Goal: Use online tool/utility: Utilize a website feature to perform a specific function

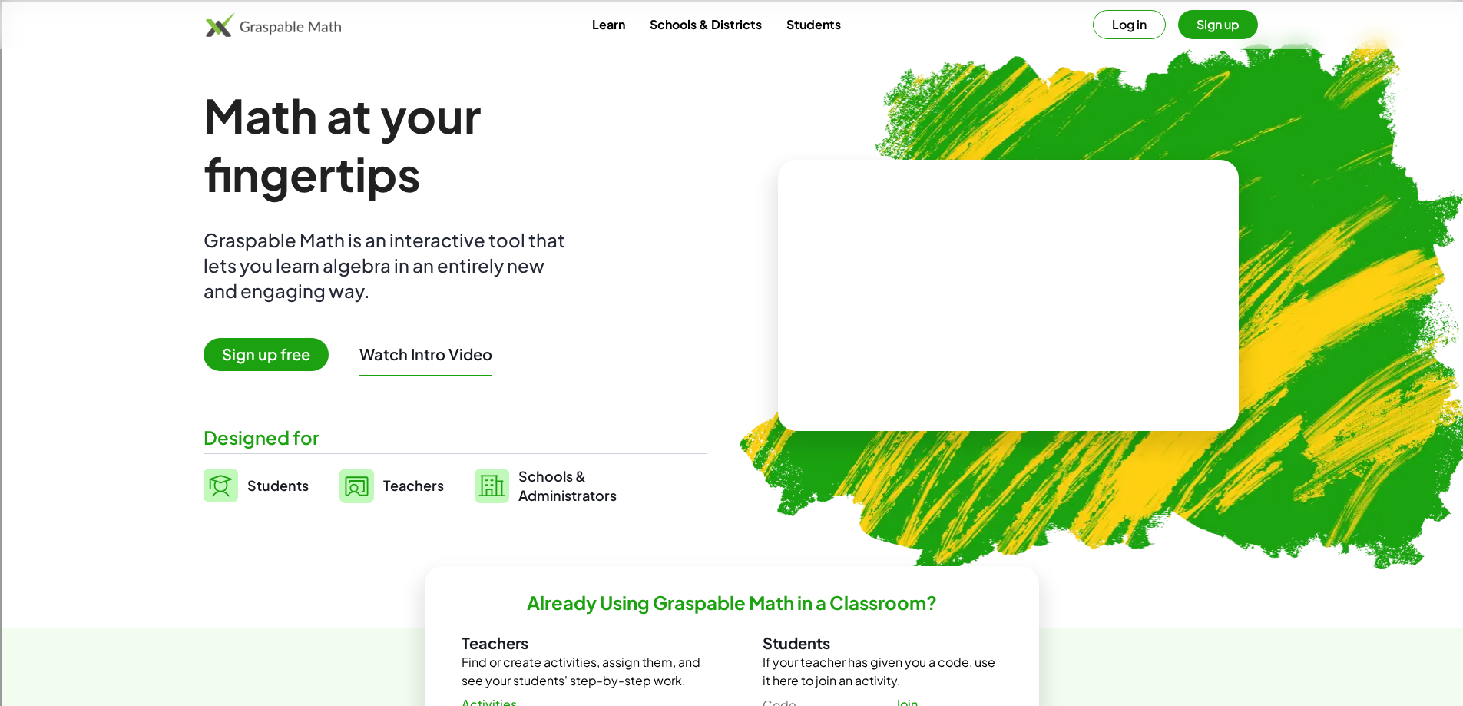
click at [1131, 27] on button "Log in" at bounding box center [1129, 24] width 73 height 29
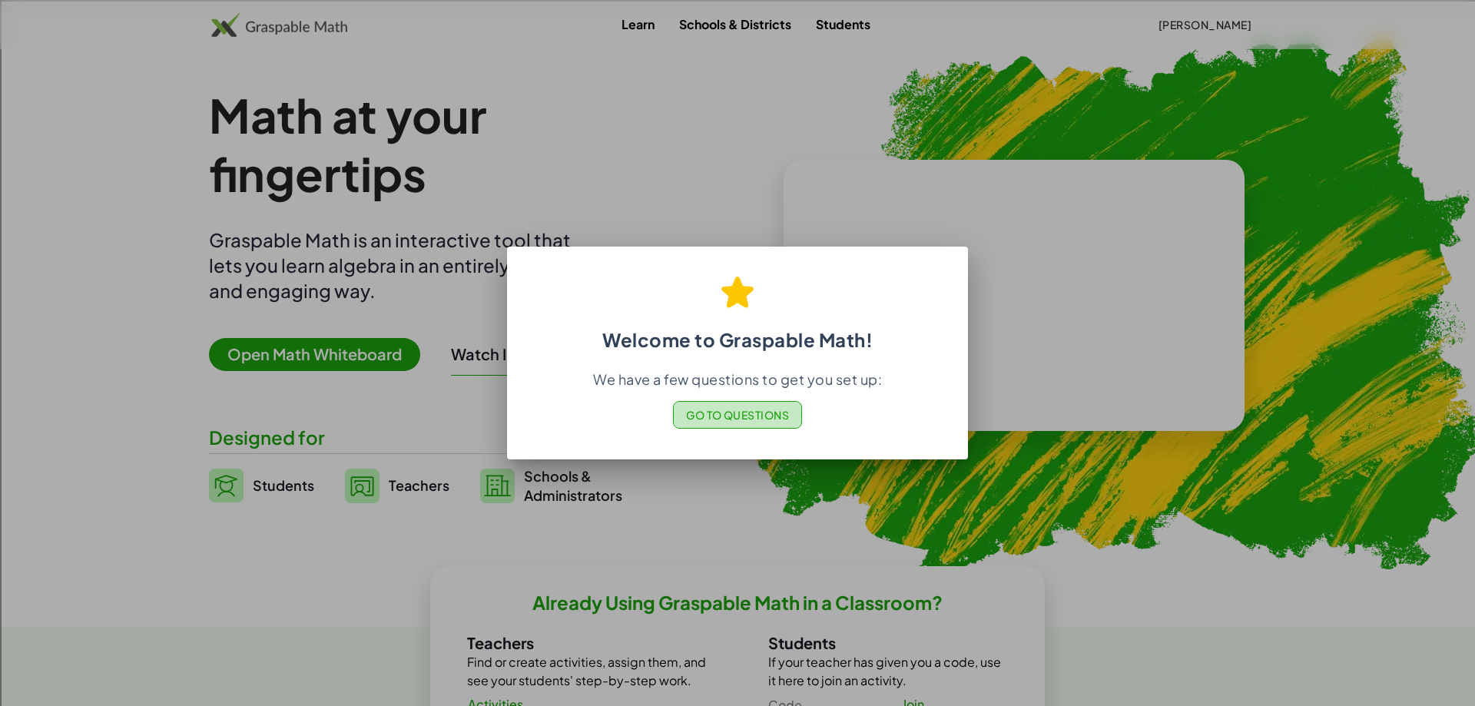
click at [777, 418] on span "Go to Questions" at bounding box center [738, 415] width 104 height 14
click at [394, 402] on div at bounding box center [737, 353] width 1475 height 706
click at [353, 345] on div at bounding box center [737, 353] width 1475 height 706
click at [756, 397] on div "We have a few questions to get you set up: Go to Questions" at bounding box center [737, 399] width 424 height 58
drag, startPoint x: 444, startPoint y: 285, endPoint x: 392, endPoint y: 259, distance: 58.4
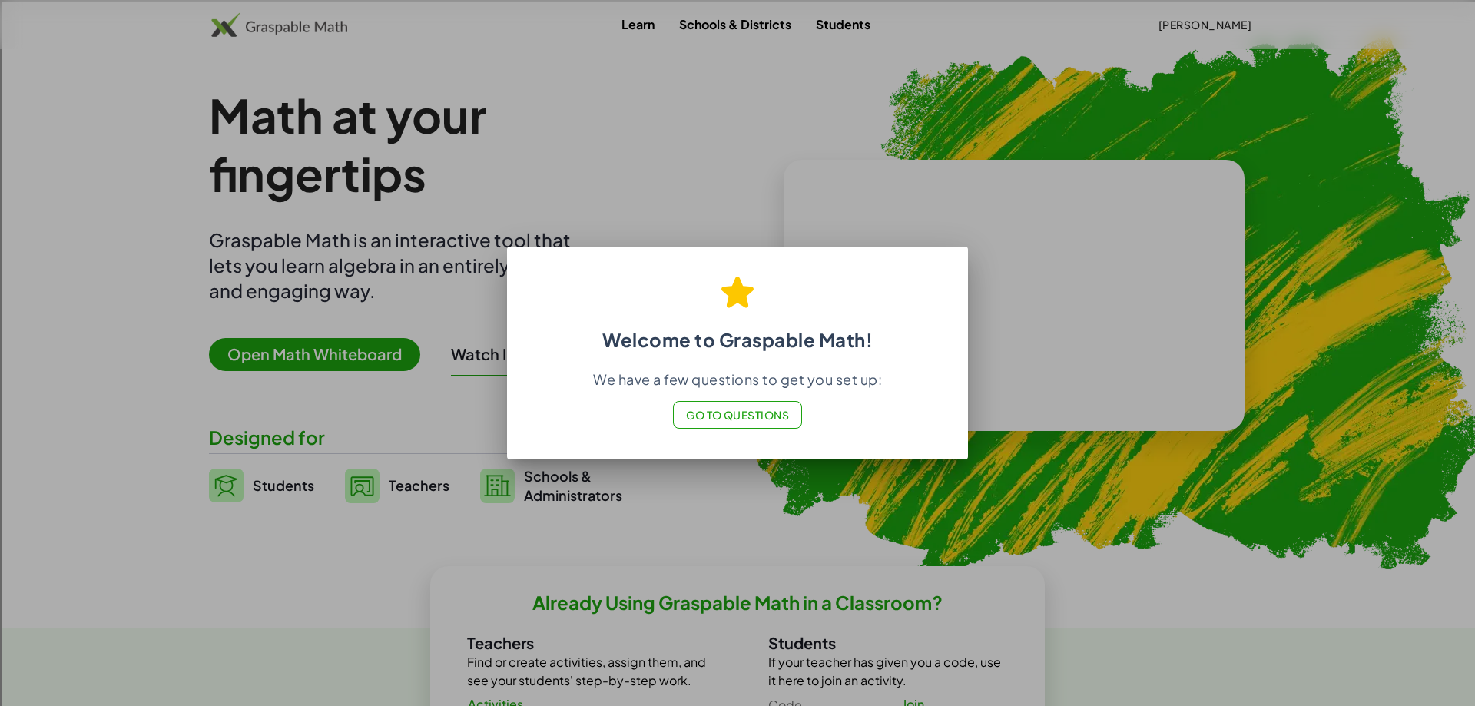
click at [423, 273] on div at bounding box center [737, 353] width 1475 height 706
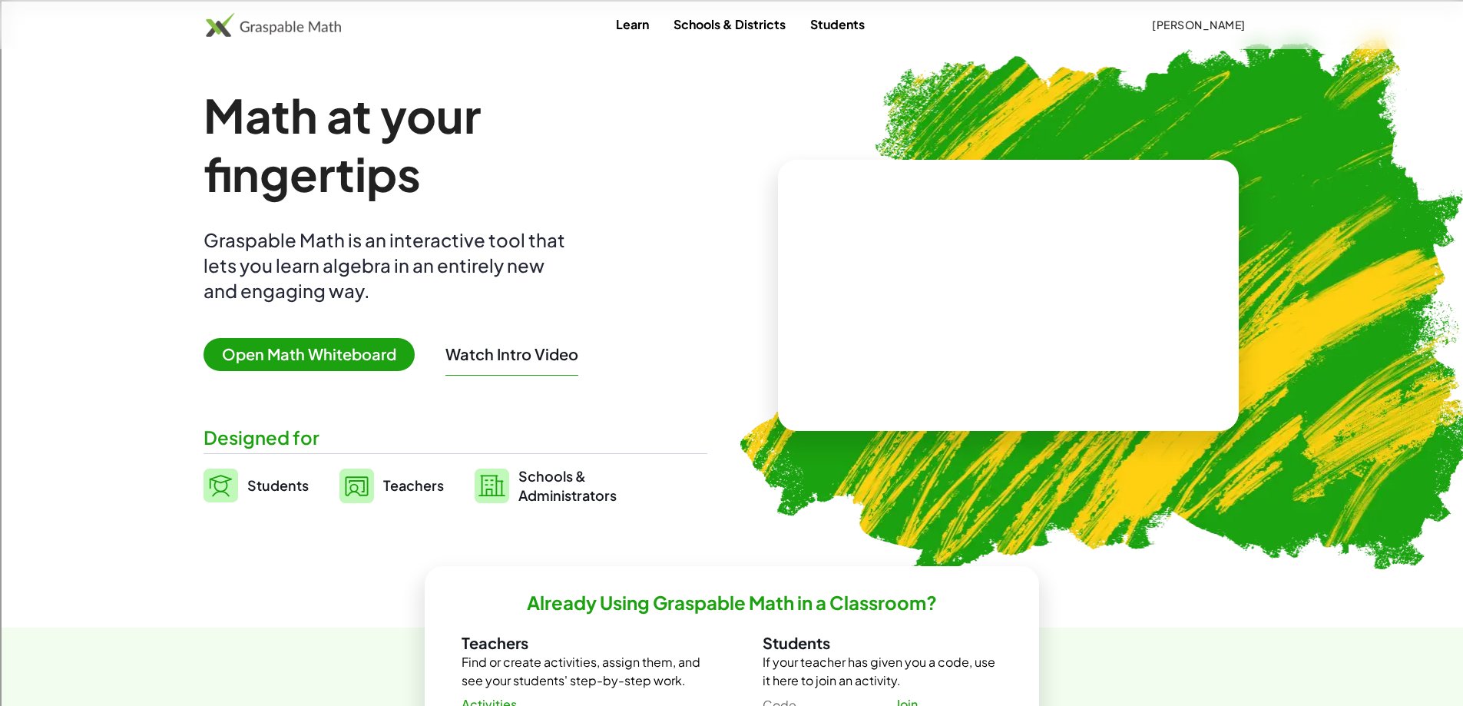
click at [324, 356] on span "Open Math Whiteboard" at bounding box center [309, 354] width 211 height 33
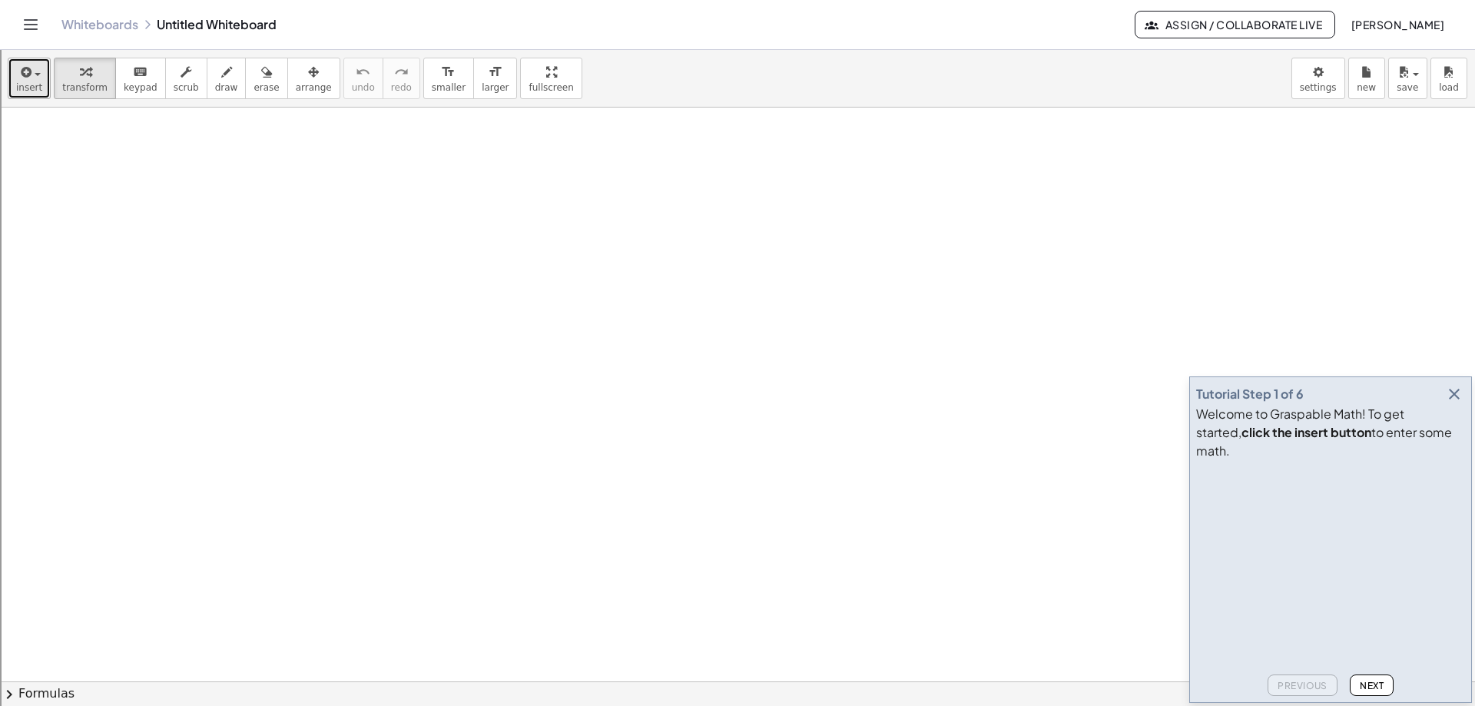
click at [27, 84] on span "insert" at bounding box center [29, 87] width 26 height 11
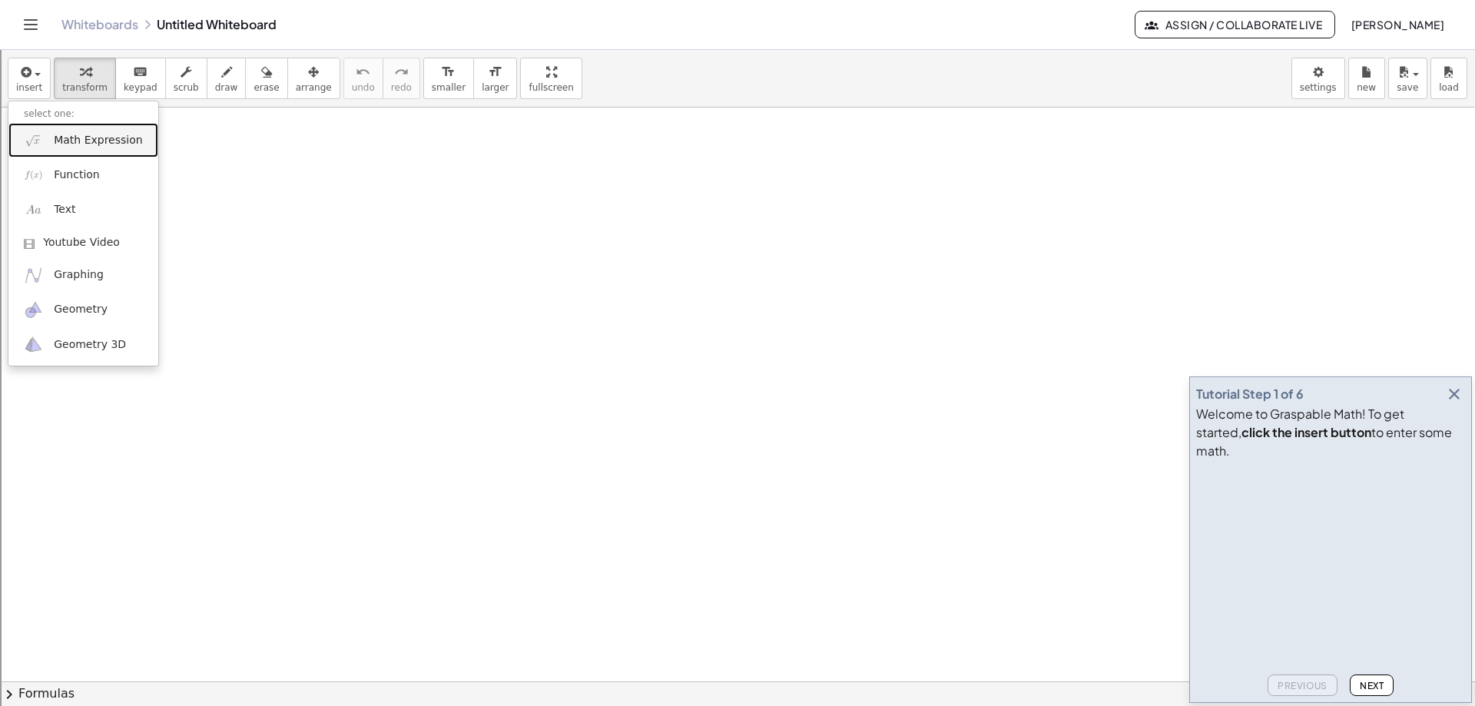
click at [71, 141] on span "Math Expression" at bounding box center [98, 140] width 88 height 15
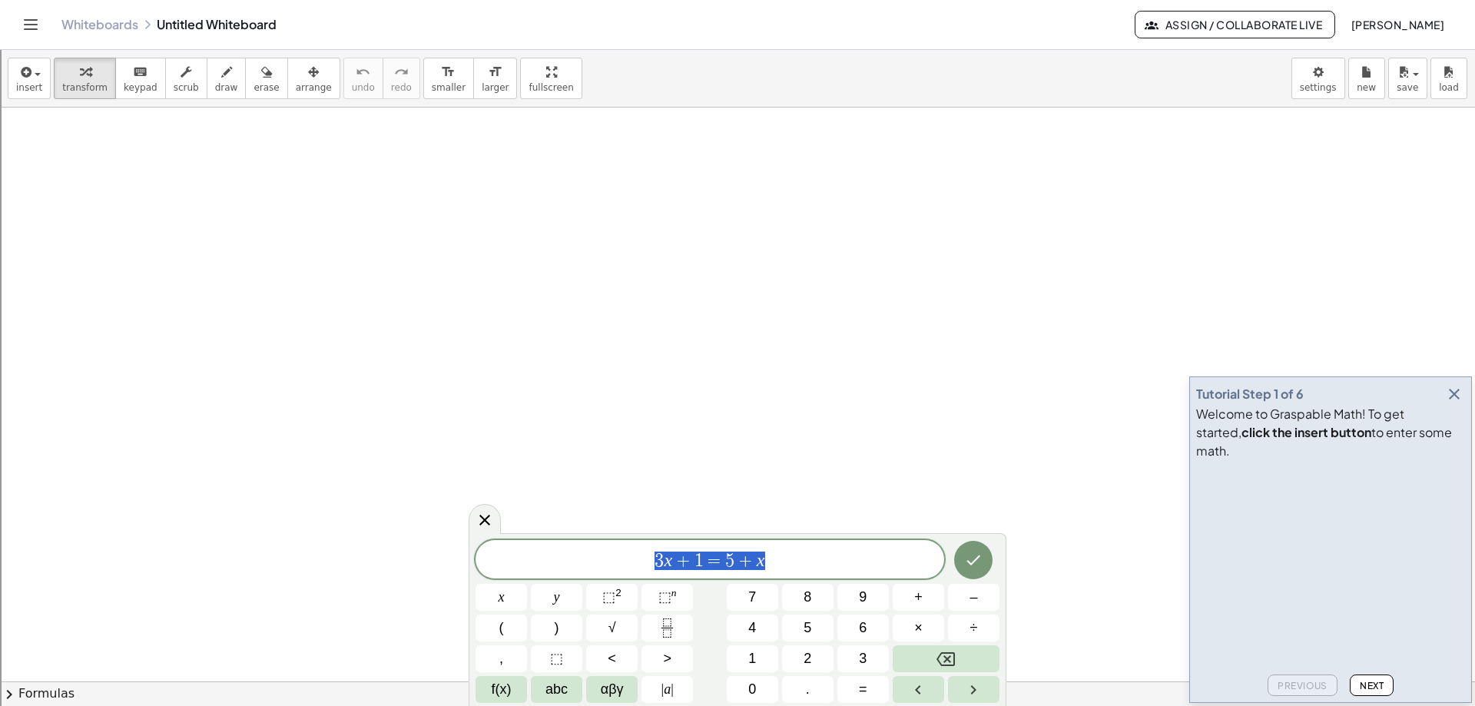
drag, startPoint x: 805, startPoint y: 561, endPoint x: 646, endPoint y: 556, distance: 159.1
click at [646, 556] on span "3 x + 1 = 5 + x" at bounding box center [709, 561] width 469 height 22
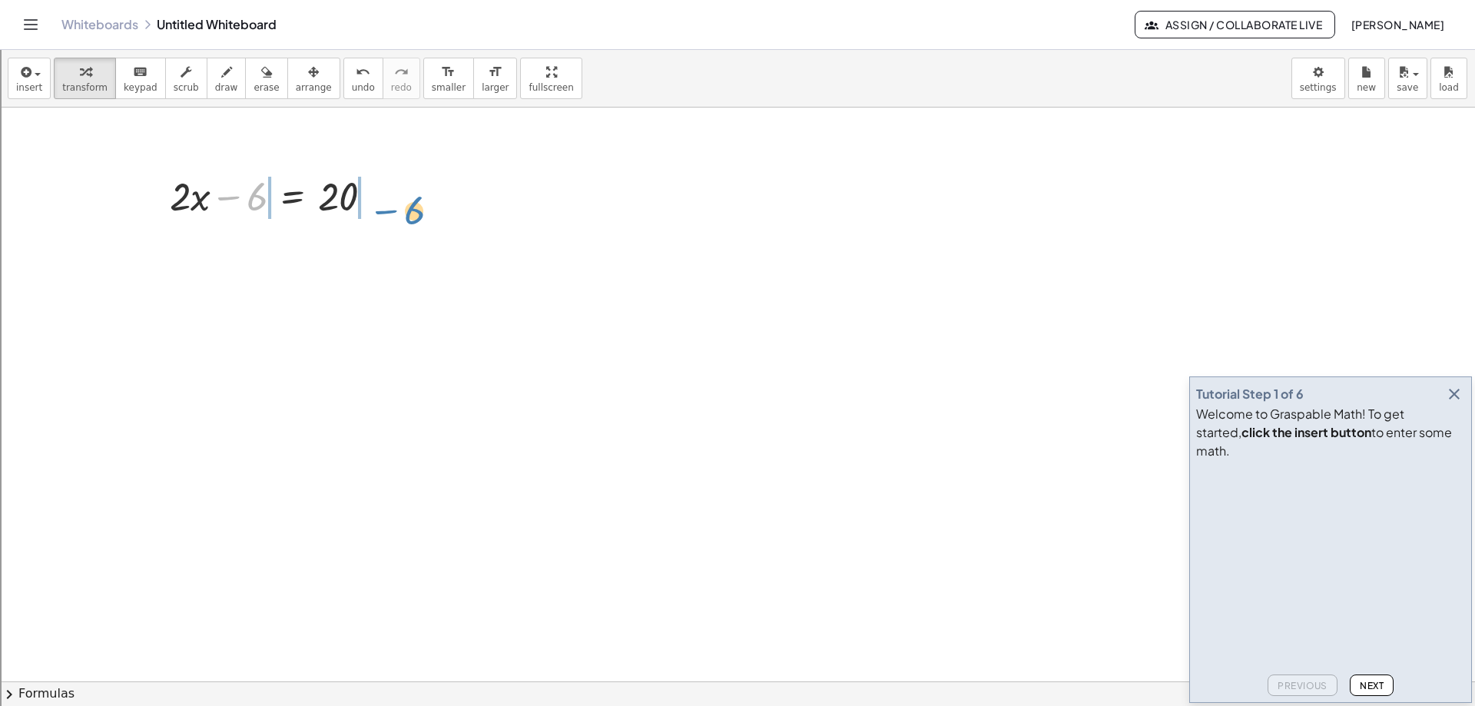
drag, startPoint x: 234, startPoint y: 199, endPoint x: 392, endPoint y: 212, distance: 158.8
click at [392, 212] on div "− 6 + · 2 · x − 6 = 20" at bounding box center [272, 195] width 250 height 60
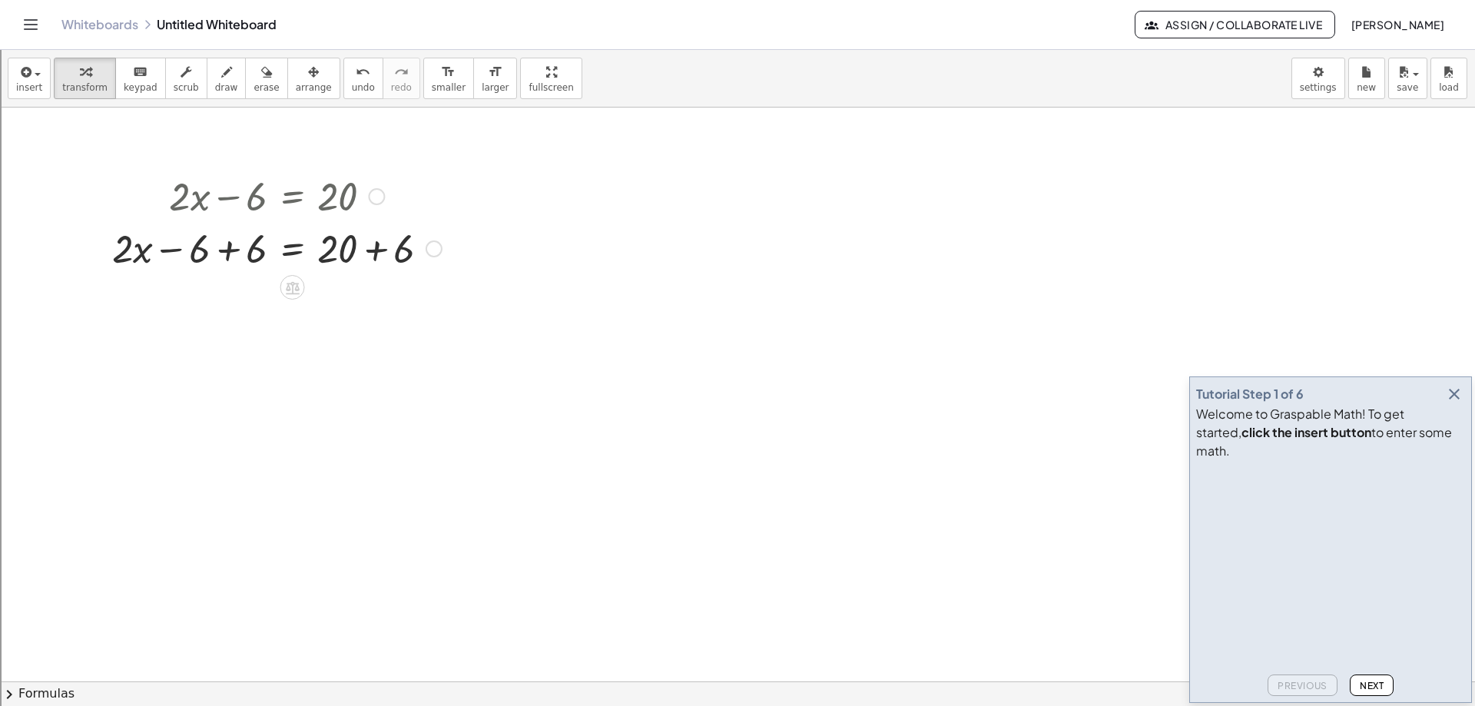
click at [226, 251] on div at bounding box center [276, 247] width 345 height 52
click at [379, 306] on div at bounding box center [276, 299] width 345 height 52
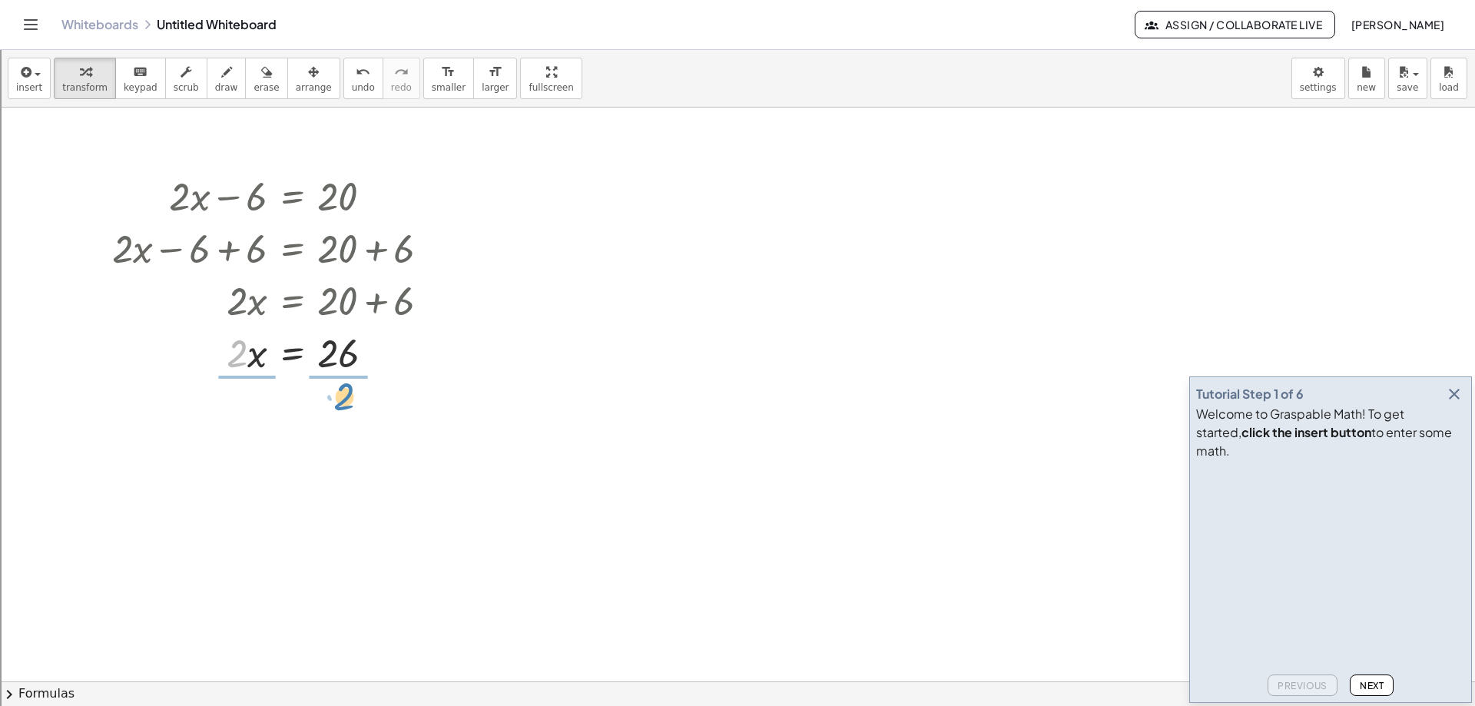
drag, startPoint x: 236, startPoint y: 353, endPoint x: 343, endPoint y: 396, distance: 115.8
click at [243, 419] on div at bounding box center [276, 416] width 345 height 77
click at [346, 496] on div at bounding box center [276, 493] width 345 height 77
